Goal: Check status: Check status

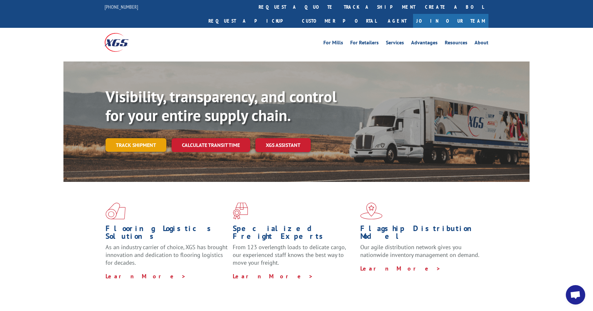
click at [140, 138] on link "Track shipment" at bounding box center [136, 145] width 61 height 14
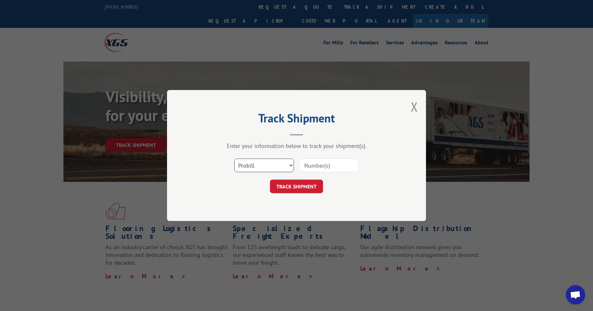
click at [267, 167] on select "Select category... Probill BOL PO" at bounding box center [265, 166] width 60 height 14
click at [327, 166] on input at bounding box center [329, 166] width 60 height 14
paste input "16955623"
type input "16955623"
click at [308, 188] on button "TRACK SHIPMENT" at bounding box center [296, 187] width 53 height 14
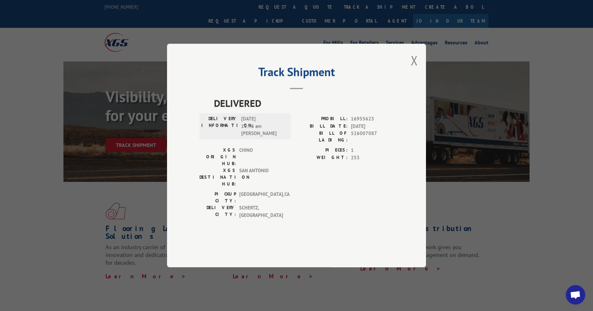
click at [245, 132] on span "[DATE] 10:46 am [PERSON_NAME]" at bounding box center [263, 126] width 44 height 22
copy span "08"
click at [245, 132] on span "[DATE] 10:46 am [PERSON_NAME]" at bounding box center [263, 126] width 44 height 22
copy span "[DATE]"
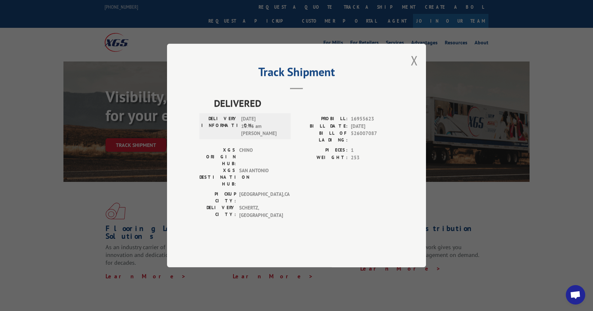
click at [295, 166] on div "XGS ORIGIN HUB: CHINO XGS DESTINATION HUB: [GEOGRAPHIC_DATA] PIECES: 1 WEIGHT: …" at bounding box center [297, 169] width 194 height 44
click at [254, 163] on span "CHINO" at bounding box center [261, 157] width 44 height 20
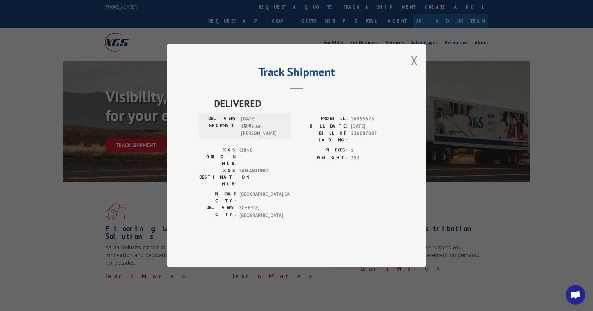
click at [304, 191] on div "[GEOGRAPHIC_DATA]: [GEOGRAPHIC_DATA] , [GEOGRAPHIC_DATA] [GEOGRAPHIC_DATA]: [GE…" at bounding box center [297, 206] width 194 height 31
click at [414, 69] on button "Close modal" at bounding box center [414, 60] width 7 height 17
